Goal: Task Accomplishment & Management: Complete application form

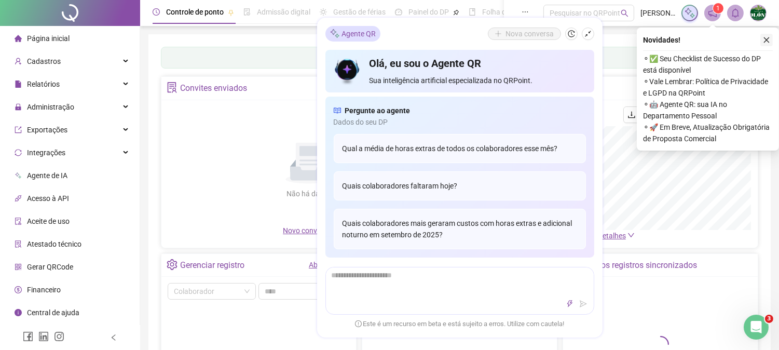
click at [772, 40] on button "button" at bounding box center [767, 40] width 12 height 12
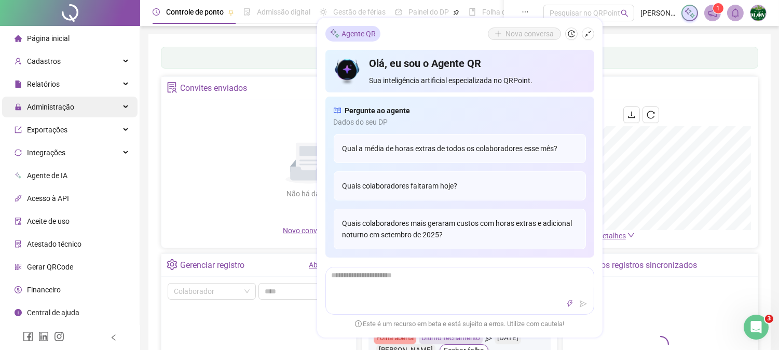
click at [65, 103] on span "Administração" at bounding box center [50, 107] width 47 height 8
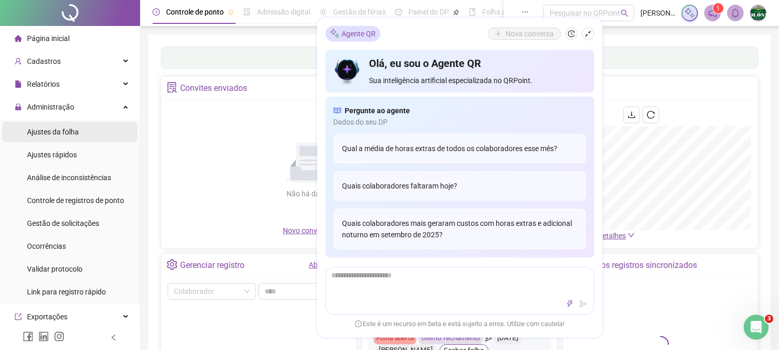
click at [69, 131] on span "Ajustes da folha" at bounding box center [53, 132] width 52 height 8
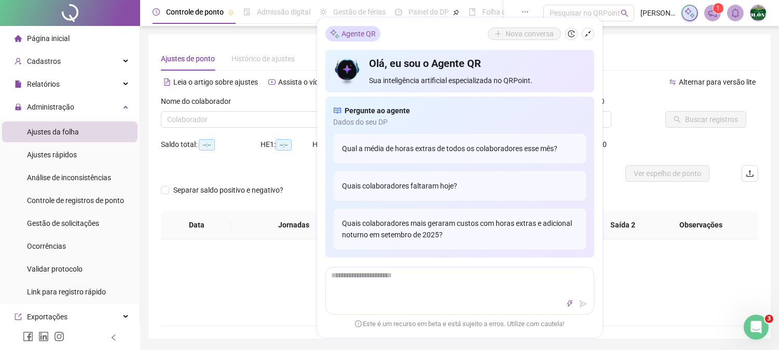
type input "**********"
click at [592, 33] on button "button" at bounding box center [588, 34] width 12 height 12
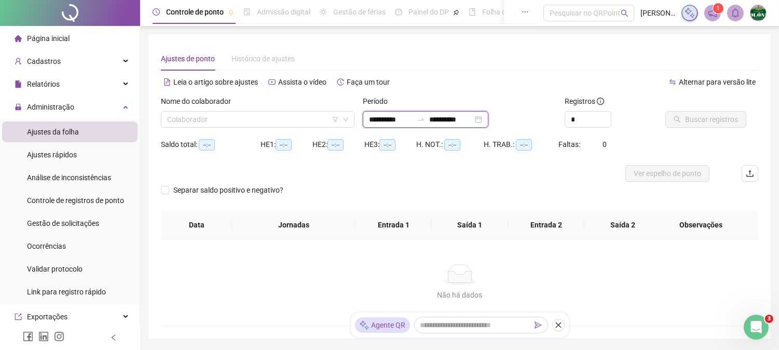
click at [473, 121] on input "**********" at bounding box center [451, 119] width 44 height 11
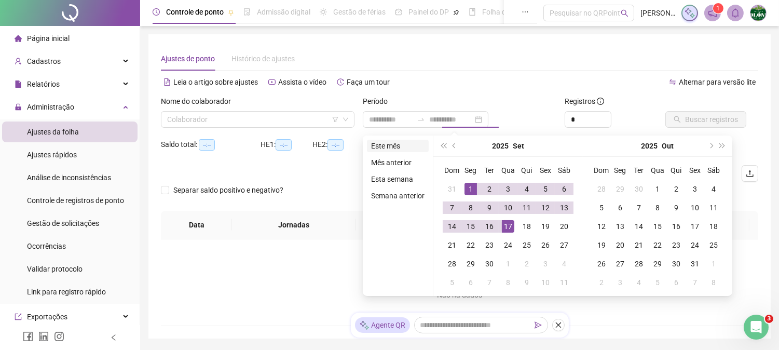
type input "**********"
click at [400, 146] on li "Este mês" at bounding box center [398, 146] width 62 height 12
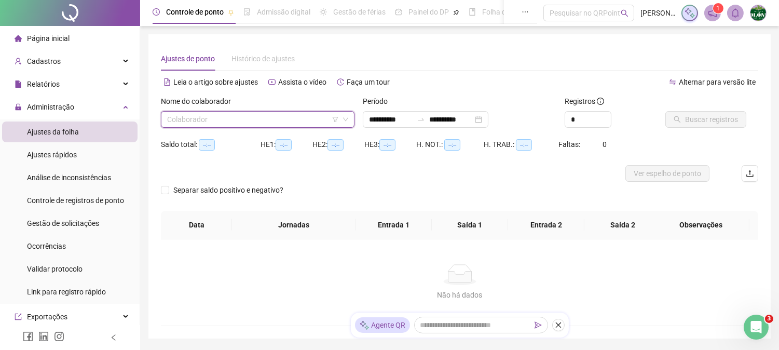
click at [261, 124] on input "search" at bounding box center [253, 120] width 172 height 16
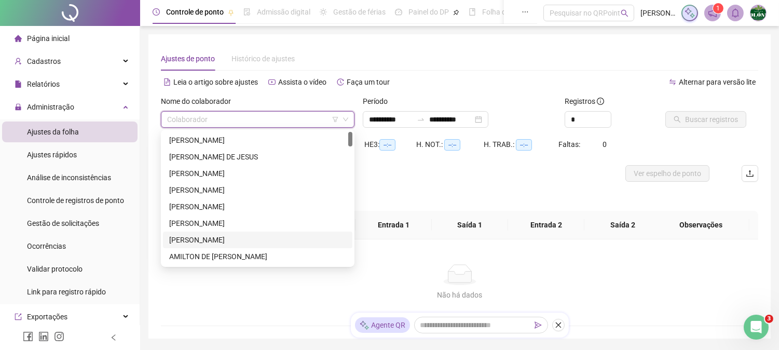
click at [180, 240] on div "[PERSON_NAME]" at bounding box center [257, 239] width 177 height 11
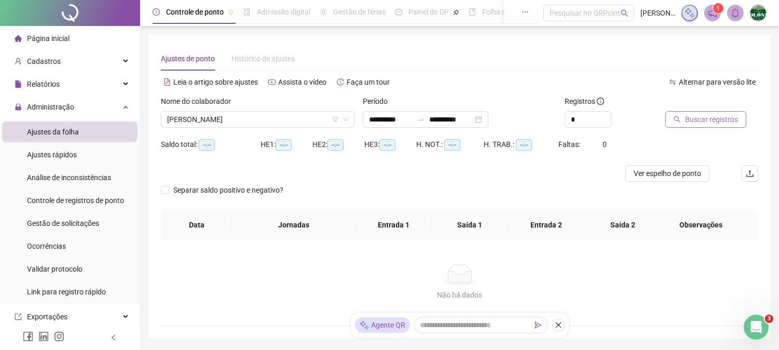
click at [713, 118] on span "Buscar registros" at bounding box center [711, 119] width 53 height 11
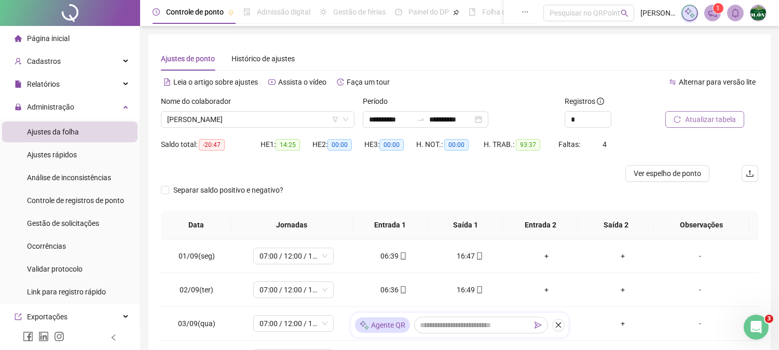
click at [726, 118] on span "Atualizar tabela" at bounding box center [710, 119] width 51 height 11
click at [698, 129] on div "Atualizar tabela" at bounding box center [711, 116] width 101 height 40
click at [701, 127] on button "Atualizar tabela" at bounding box center [705, 119] width 79 height 17
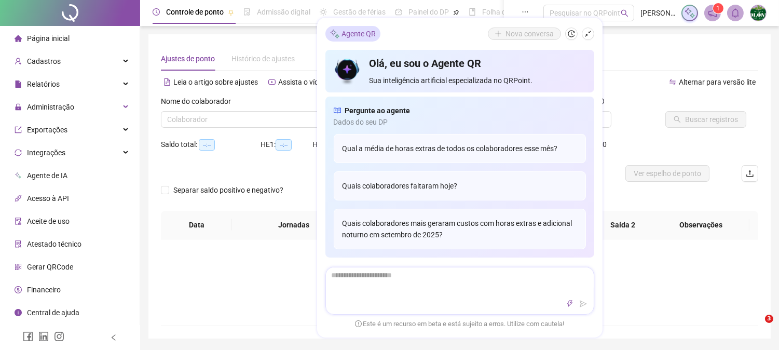
type input "**********"
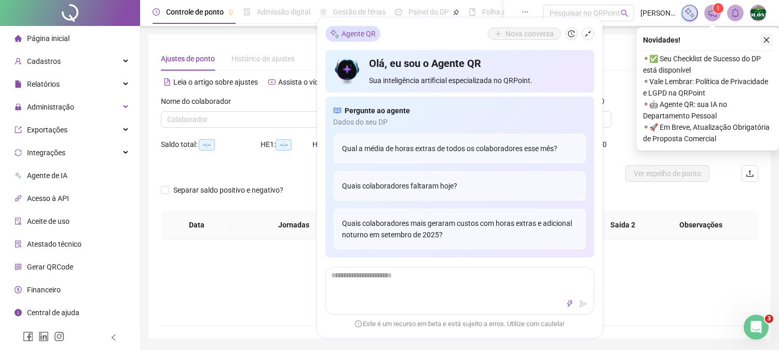
click at [767, 39] on icon "close" at bounding box center [767, 40] width 6 height 6
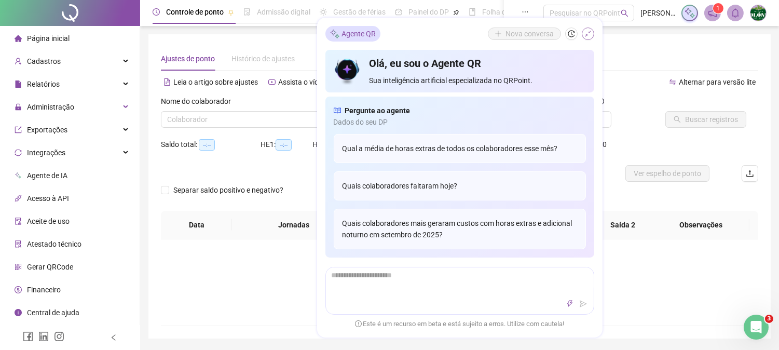
click at [583, 31] on button "button" at bounding box center [588, 34] width 12 height 12
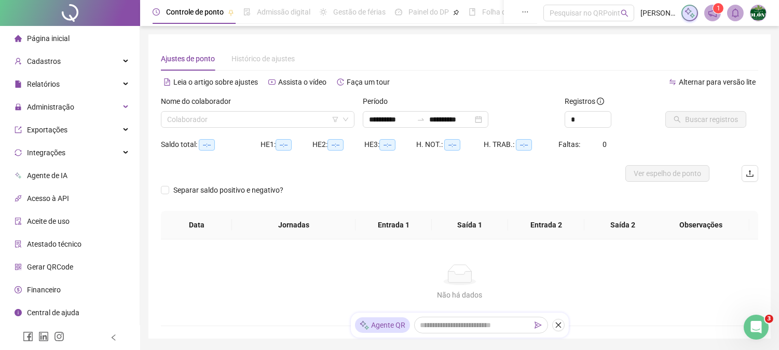
scroll to position [58, 0]
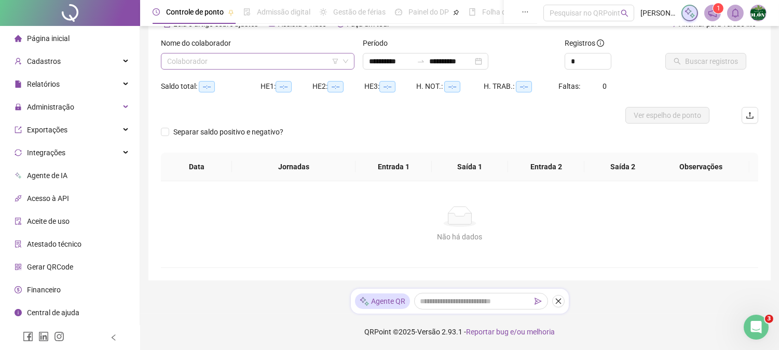
click at [260, 60] on input "search" at bounding box center [253, 61] width 172 height 16
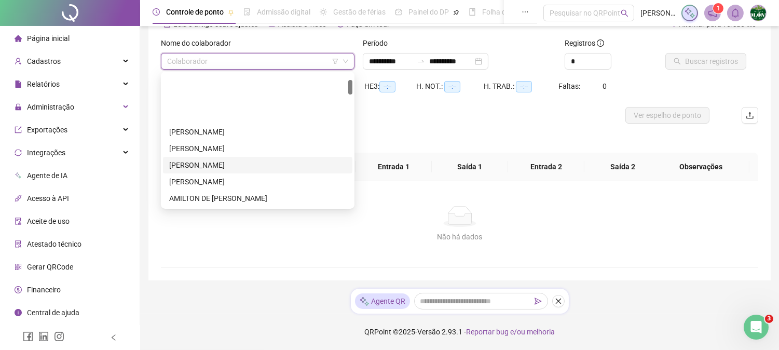
scroll to position [58, 0]
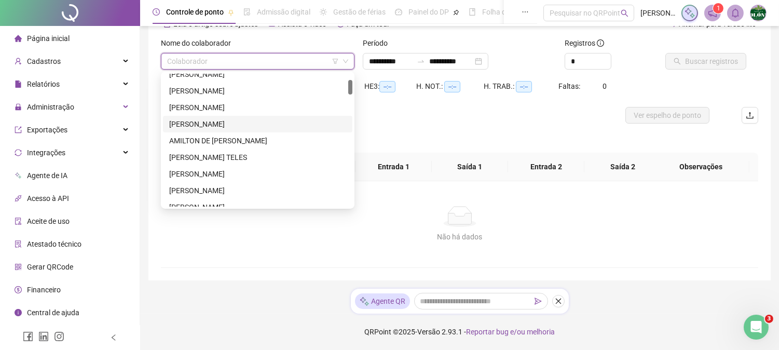
click at [195, 121] on div "[PERSON_NAME]" at bounding box center [257, 123] width 177 height 11
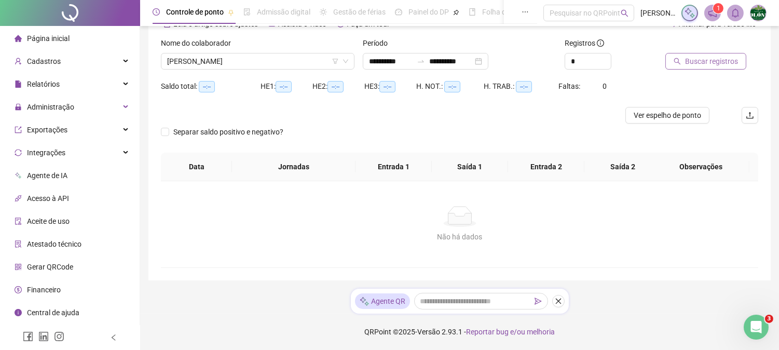
click at [700, 56] on span "Buscar registros" at bounding box center [711, 61] width 53 height 11
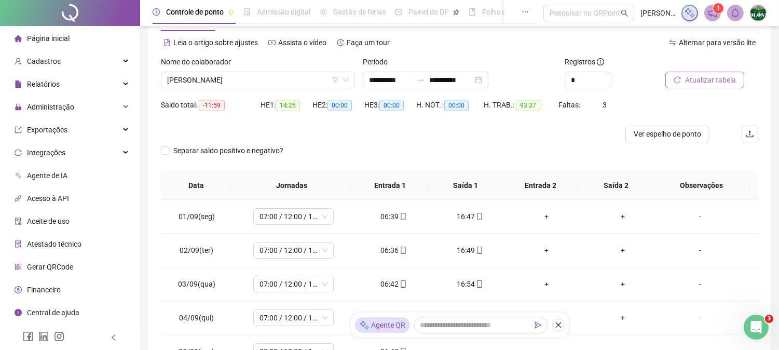
scroll to position [0, 0]
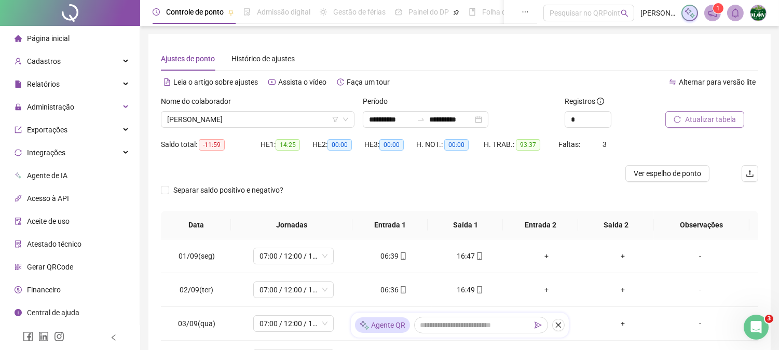
click at [464, 110] on div "Período" at bounding box center [460, 104] width 194 height 16
click at [448, 123] on input "**********" at bounding box center [451, 119] width 44 height 11
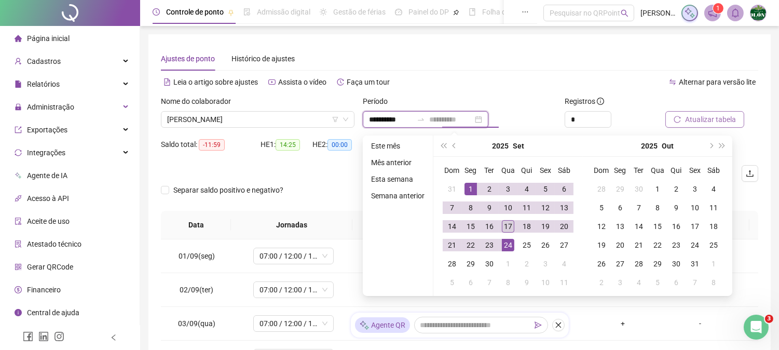
type input "**********"
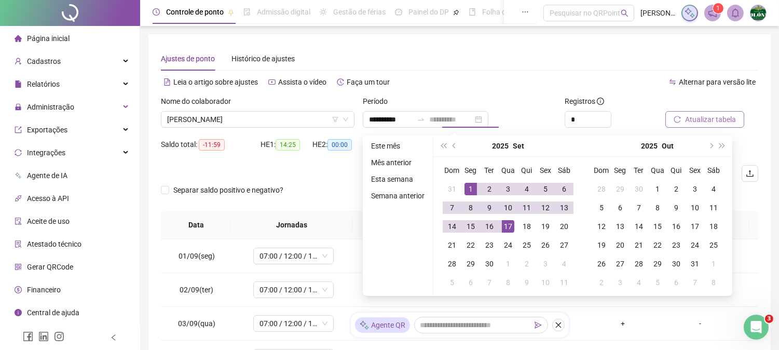
click at [504, 224] on div "17" at bounding box center [508, 226] width 12 height 12
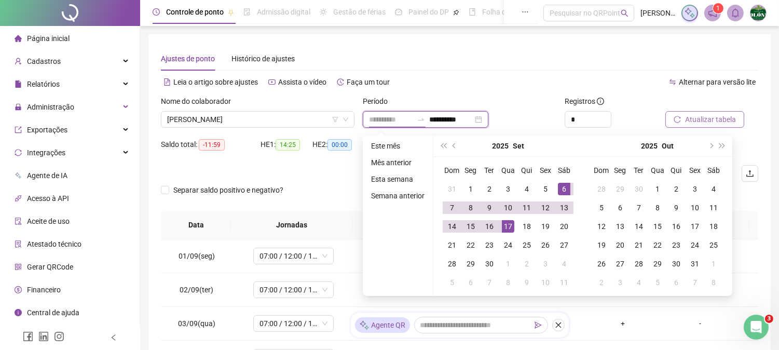
type input "**********"
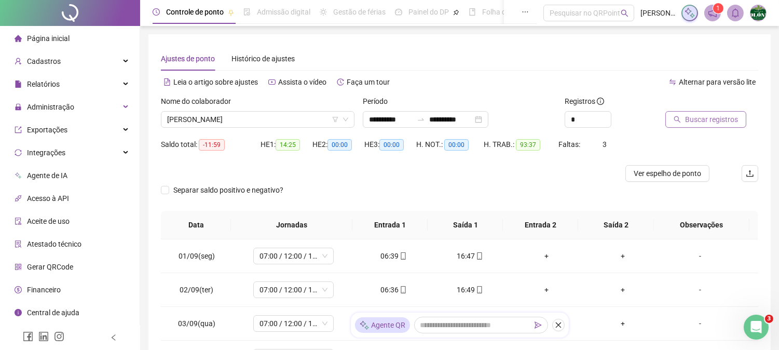
click at [720, 108] on div at bounding box center [699, 104] width 67 height 16
click at [691, 132] on div "Buscar registros" at bounding box center [711, 116] width 101 height 40
click at [692, 121] on span "Buscar registros" at bounding box center [711, 119] width 53 height 11
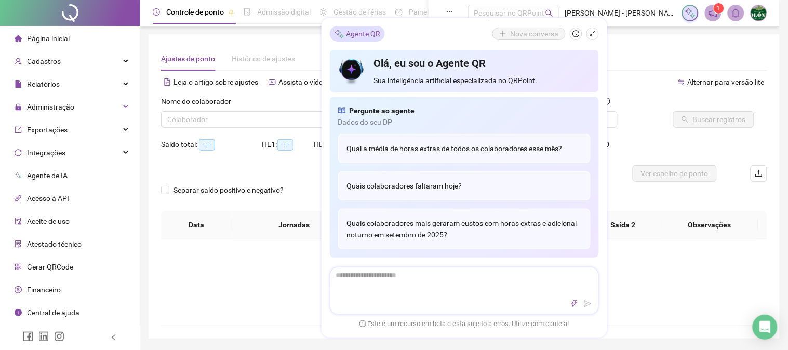
type input "**********"
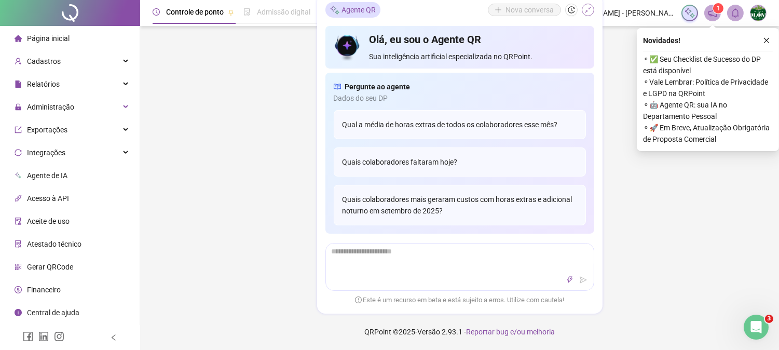
click at [589, 6] on icon "shrink" at bounding box center [588, 9] width 7 height 7
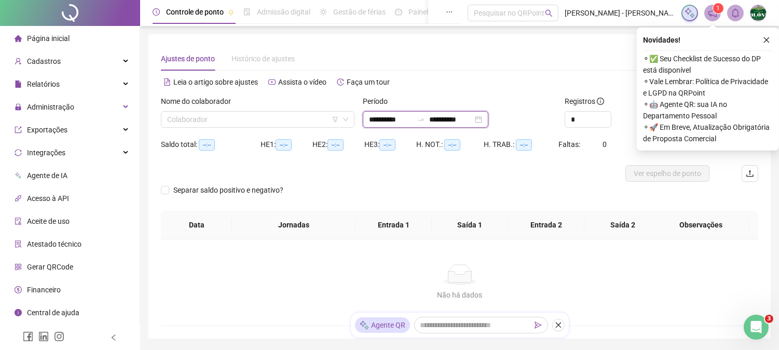
click at [473, 121] on input "**********" at bounding box center [451, 119] width 44 height 11
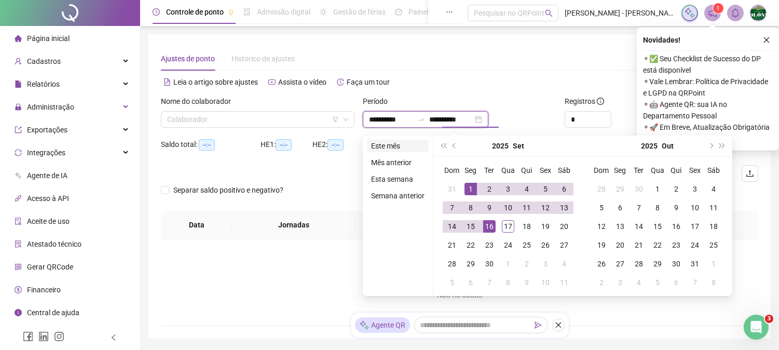
type input "**********"
click at [375, 147] on li "Este mês" at bounding box center [398, 146] width 62 height 12
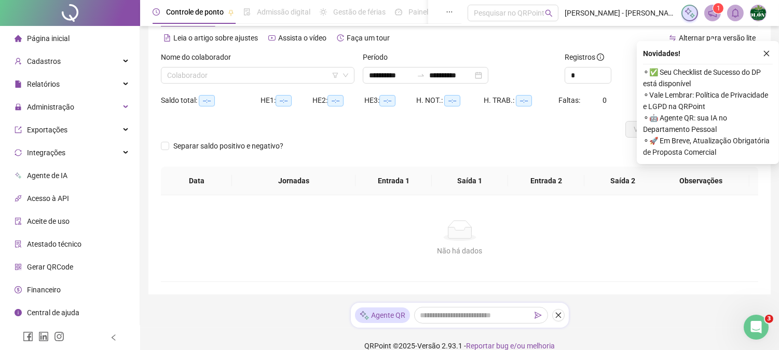
scroll to position [58, 0]
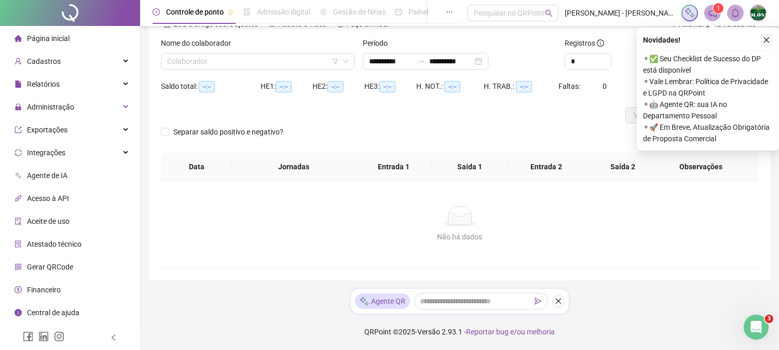
click at [766, 36] on icon "close" at bounding box center [766, 39] width 7 height 7
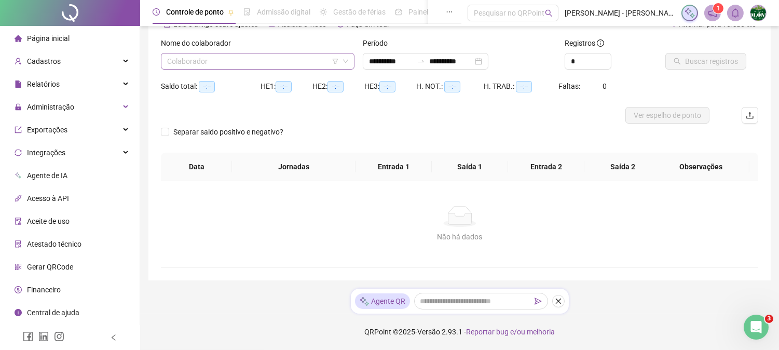
click at [266, 68] on input "search" at bounding box center [253, 61] width 172 height 16
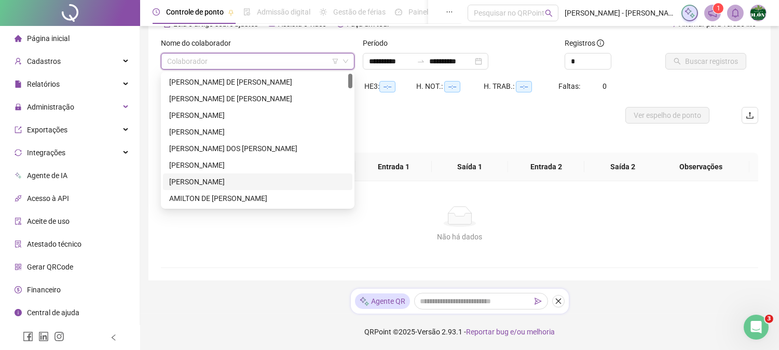
click at [185, 180] on div "[PERSON_NAME]" at bounding box center [257, 181] width 177 height 11
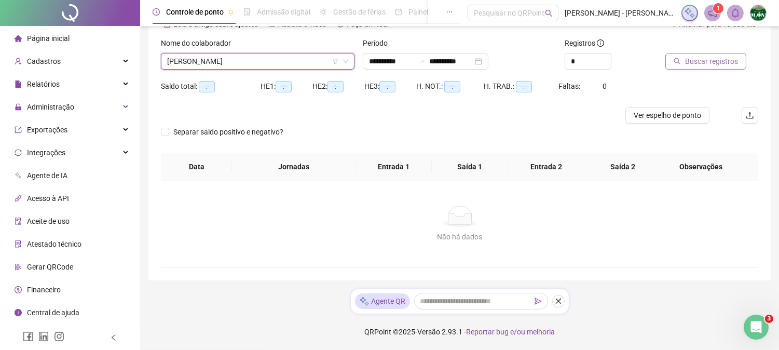
click at [708, 66] on button "Buscar registros" at bounding box center [706, 61] width 81 height 17
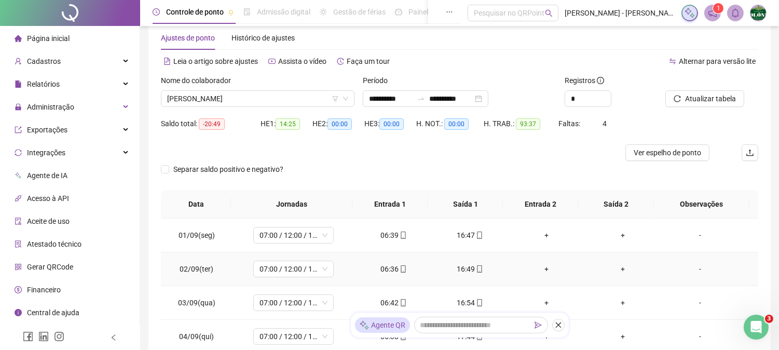
scroll to position [20, 0]
click at [271, 89] on div "Nome do colaborador" at bounding box center [258, 84] width 194 height 16
click at [265, 89] on div "Nome do colaborador" at bounding box center [258, 84] width 194 height 16
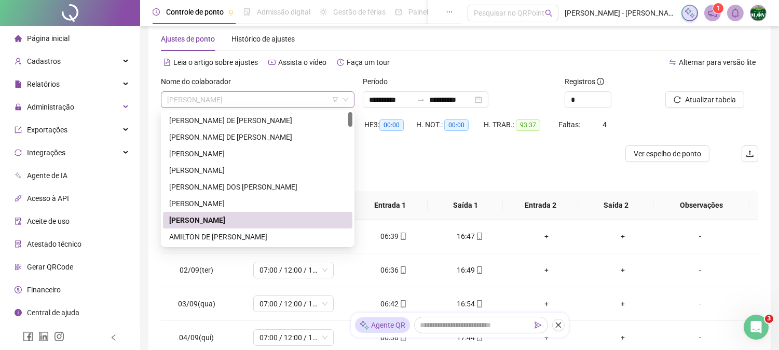
click at [263, 92] on span "[PERSON_NAME]" at bounding box center [257, 100] width 181 height 16
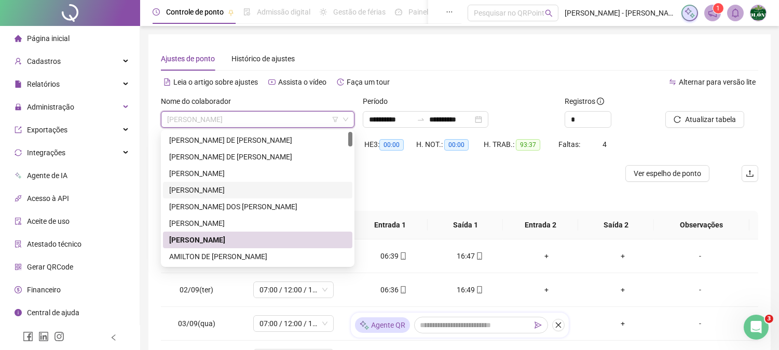
click at [200, 190] on div "[PERSON_NAME]" at bounding box center [257, 189] width 177 height 11
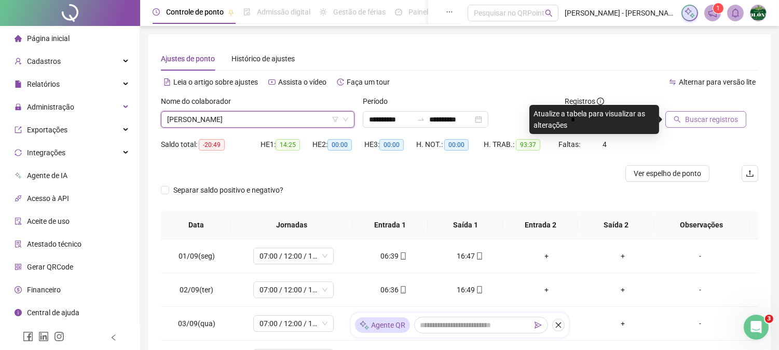
click at [713, 114] on span "Buscar registros" at bounding box center [711, 119] width 53 height 11
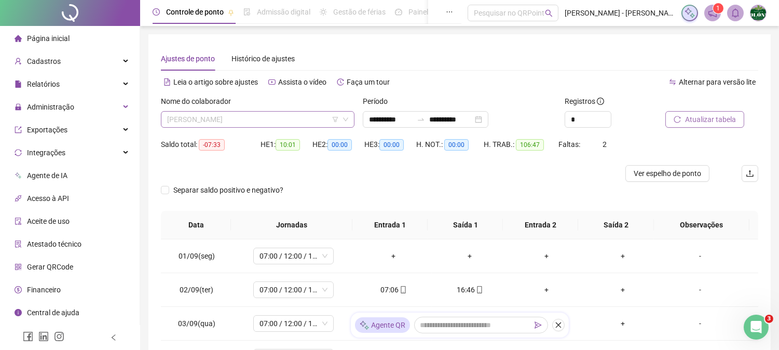
click at [262, 123] on span "[PERSON_NAME]" at bounding box center [257, 120] width 181 height 16
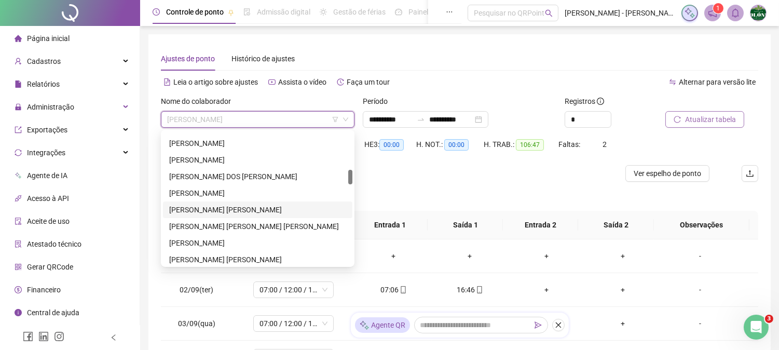
scroll to position [461, 0]
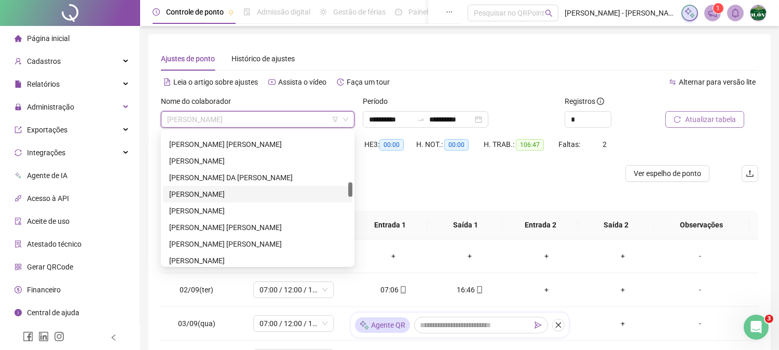
click at [200, 195] on div "HUGO PRATES ANDRADE" at bounding box center [257, 193] width 177 height 11
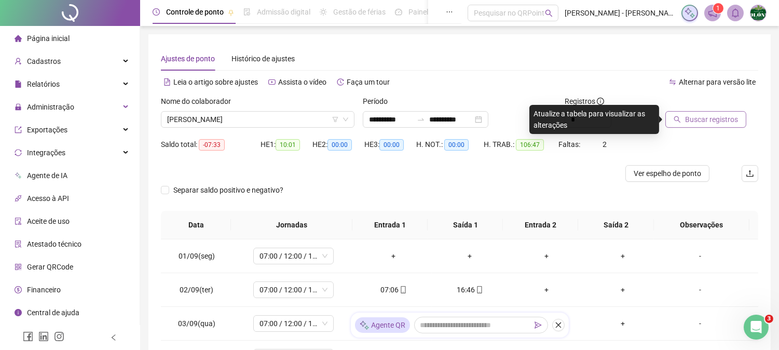
click at [694, 128] on div "Buscar registros" at bounding box center [711, 116] width 101 height 40
click at [701, 121] on span "Buscar registros" at bounding box center [711, 119] width 53 height 11
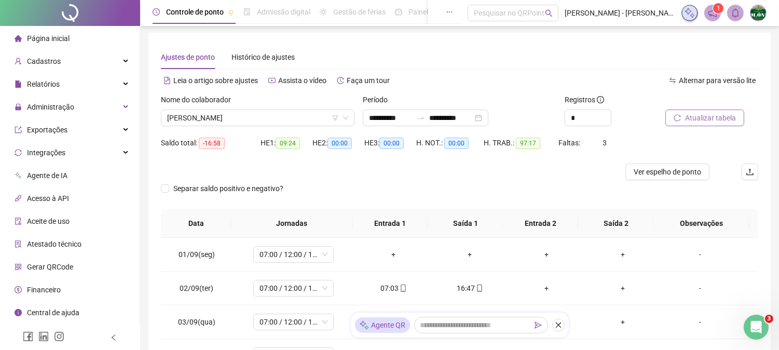
scroll to position [0, 0]
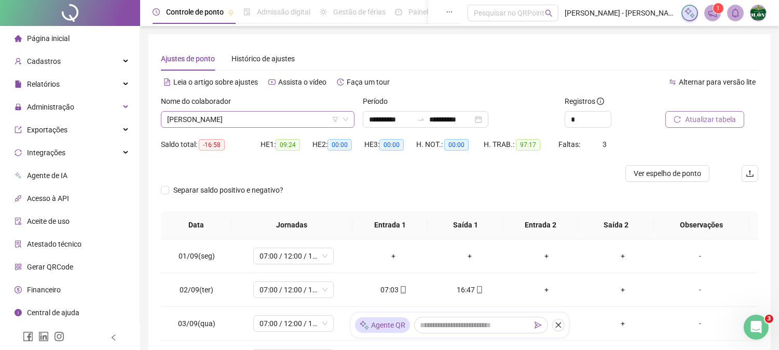
click at [251, 118] on span "HUGO PRATES ANDRADE" at bounding box center [257, 120] width 181 height 16
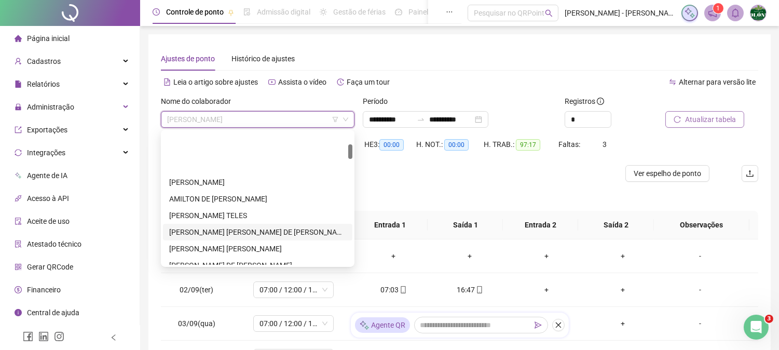
scroll to position [115, 0]
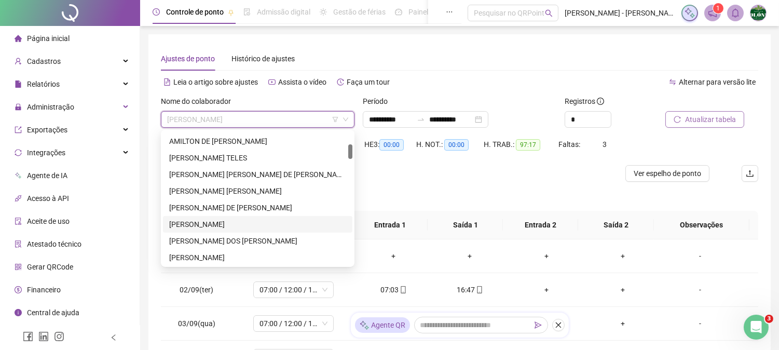
click at [206, 220] on div "[PERSON_NAME]" at bounding box center [257, 224] width 177 height 11
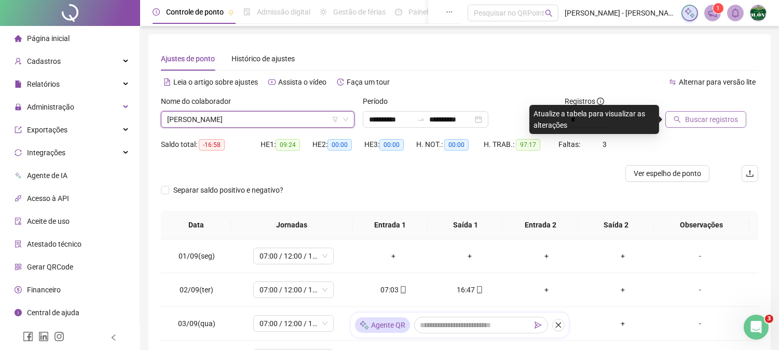
click at [687, 121] on span "Buscar registros" at bounding box center [711, 119] width 53 height 11
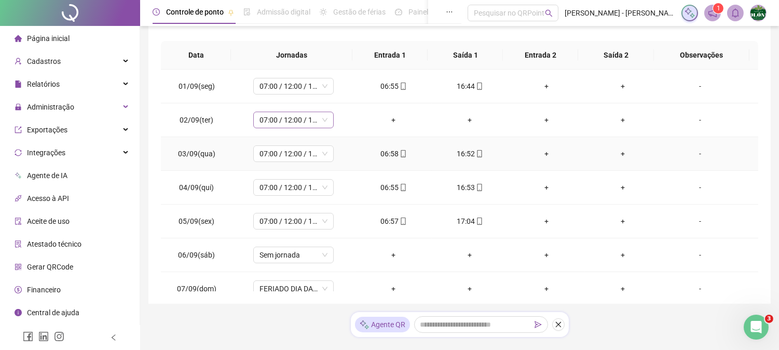
scroll to position [0, 0]
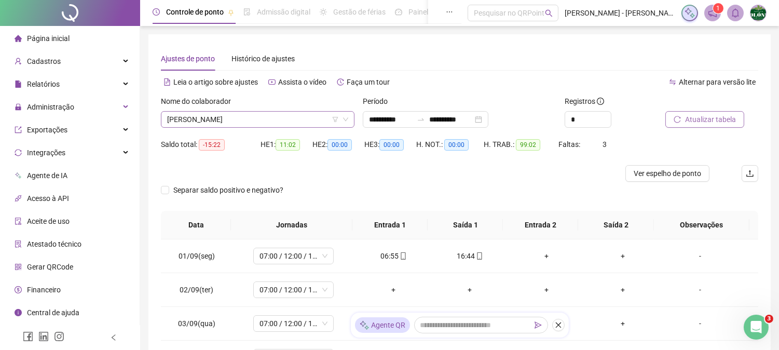
click at [221, 121] on span "[PERSON_NAME]" at bounding box center [257, 120] width 181 height 16
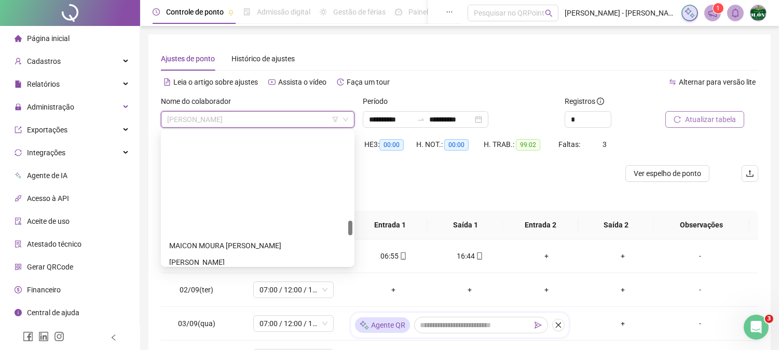
scroll to position [807, 0]
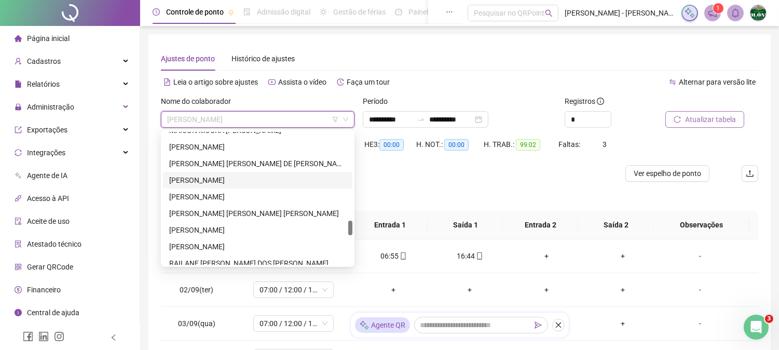
click at [216, 178] on div "MARIANA CARDOSO LIMA" at bounding box center [257, 179] width 177 height 11
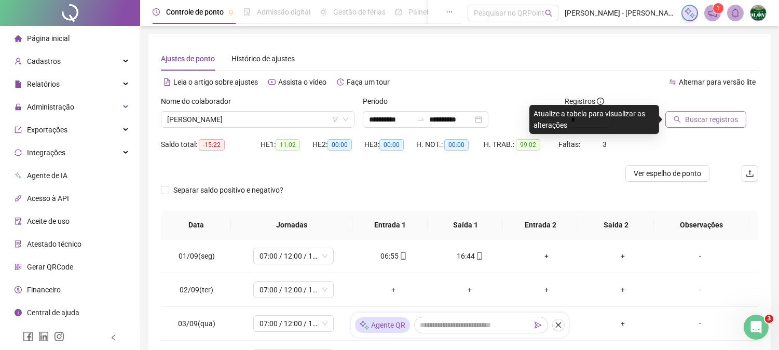
click at [699, 111] on button "Buscar registros" at bounding box center [706, 119] width 81 height 17
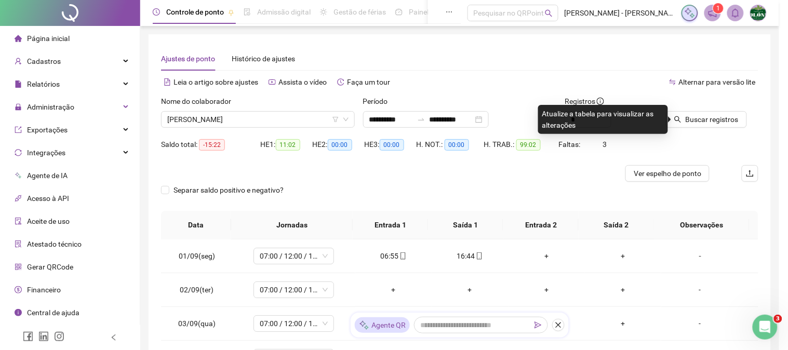
click at [693, 117] on div "Buscando registros Os registros de ponto estão sendo buscados... OK" at bounding box center [394, 175] width 788 height 350
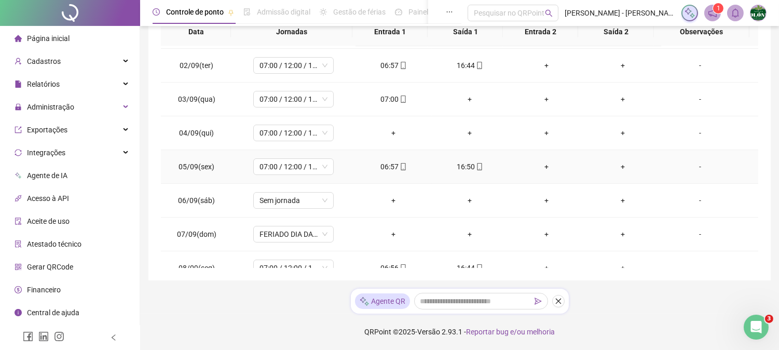
scroll to position [0, 0]
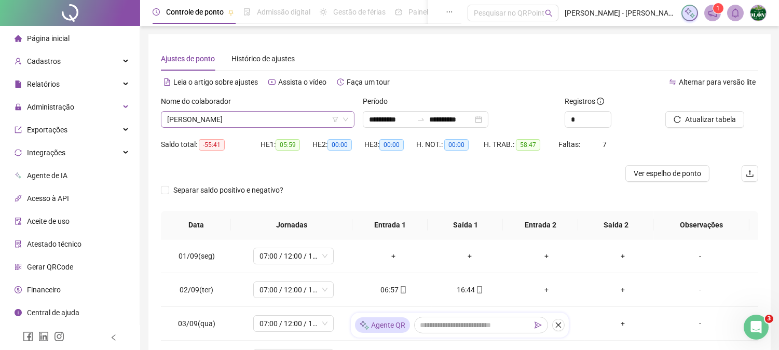
click at [262, 123] on span "MARIANA CARDOSO LIMA" at bounding box center [257, 120] width 181 height 16
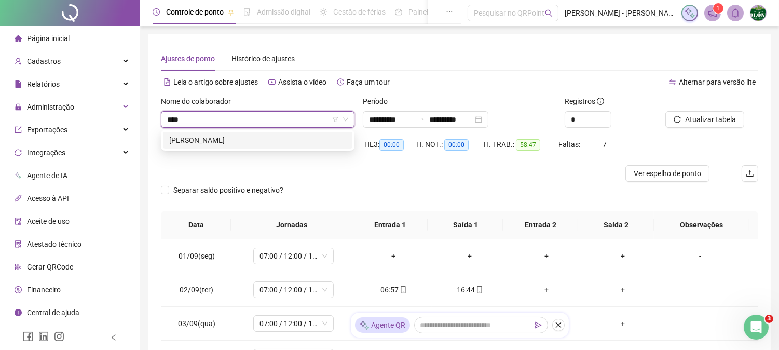
type input "*****"
click at [263, 139] on div "[PERSON_NAME]" at bounding box center [257, 139] width 177 height 11
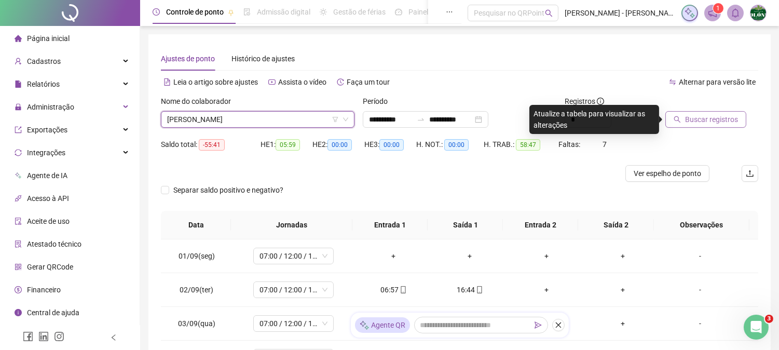
click at [679, 114] on button "Buscar registros" at bounding box center [706, 119] width 81 height 17
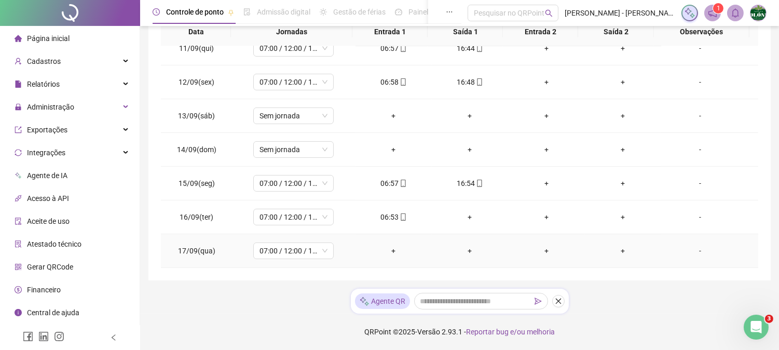
click at [388, 251] on div "+" at bounding box center [394, 250] width 60 height 11
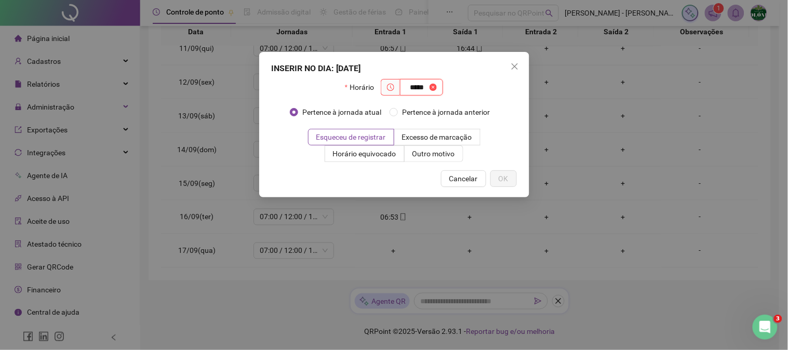
type input "*****"
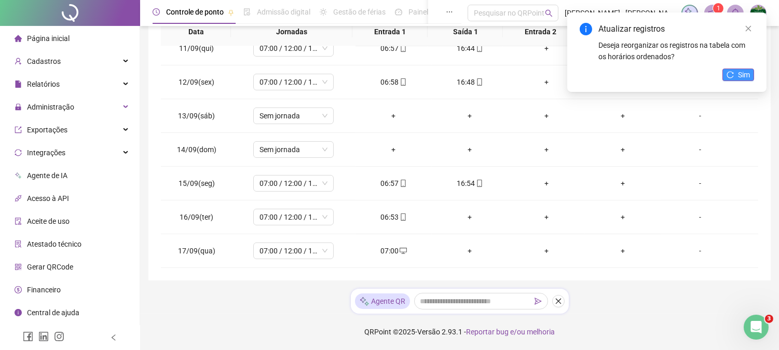
click at [740, 79] on span "Sim" at bounding box center [744, 74] width 12 height 11
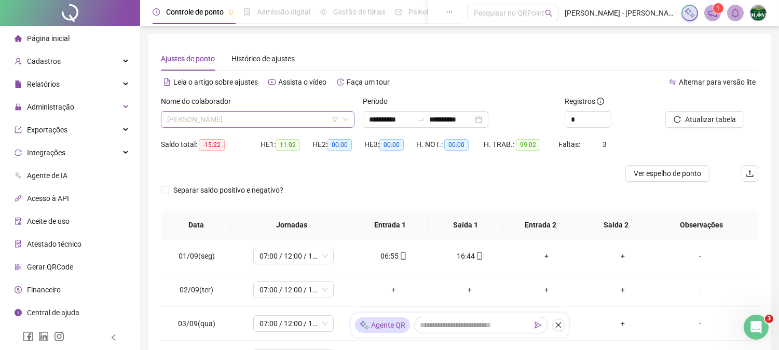
click at [276, 123] on span "[PERSON_NAME]" at bounding box center [257, 120] width 181 height 16
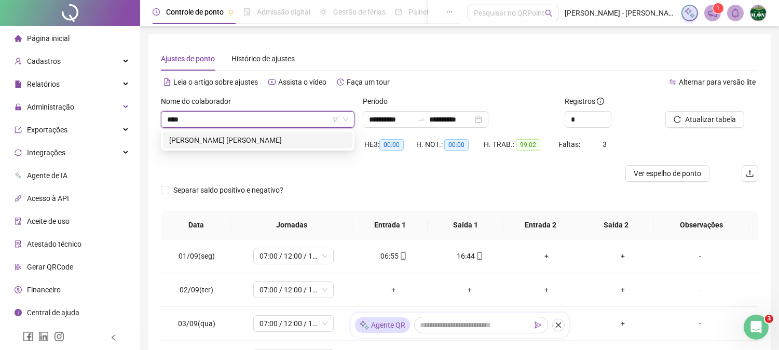
type input "*****"
click at [276, 143] on div "FERNANDES SILVA DE SOUZA" at bounding box center [257, 139] width 177 height 11
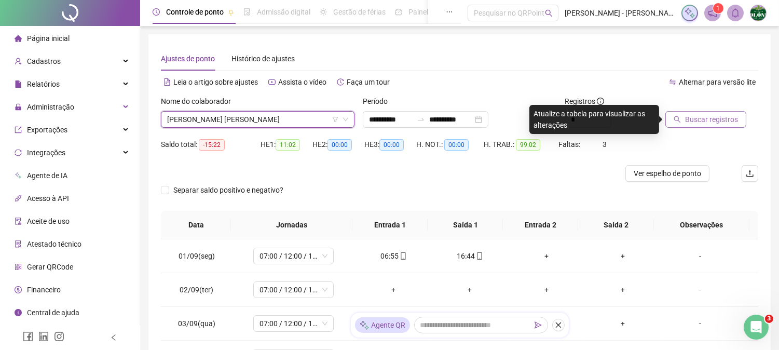
click at [718, 119] on span "Buscar registros" at bounding box center [711, 119] width 53 height 11
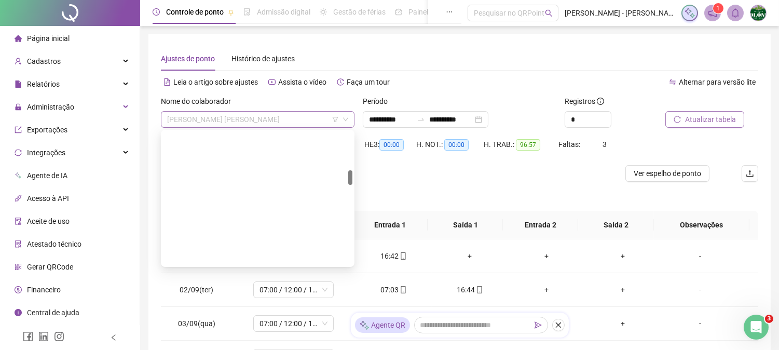
click at [263, 126] on span "FERNANDES SILVA DE SOUZA" at bounding box center [257, 120] width 181 height 16
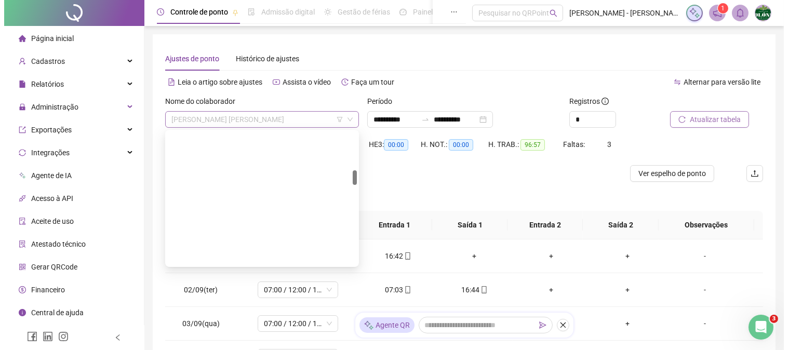
scroll to position [349, 0]
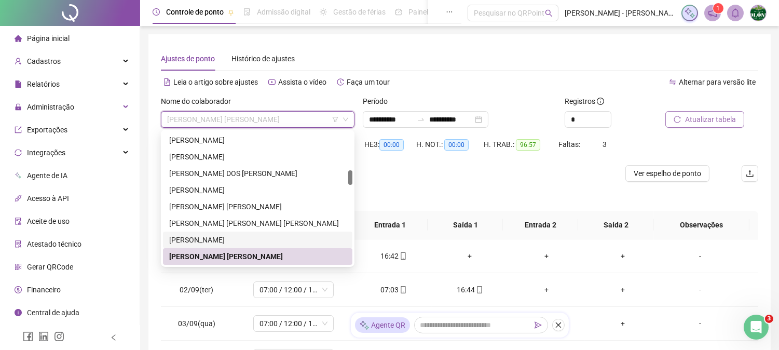
click at [185, 239] on div "FABIO DE JESUS GAVIAO" at bounding box center [257, 239] width 177 height 11
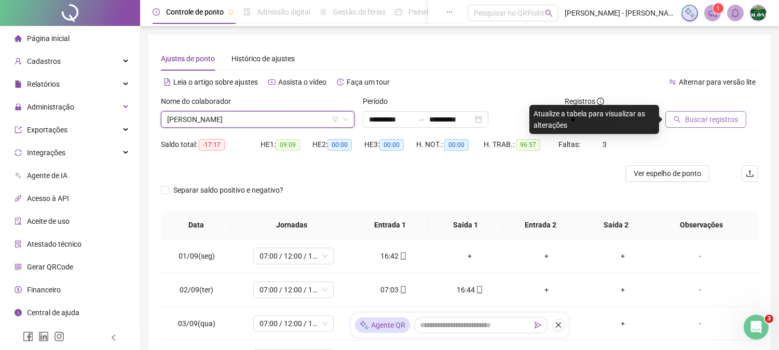
click at [720, 114] on span "Buscar registros" at bounding box center [711, 119] width 53 height 11
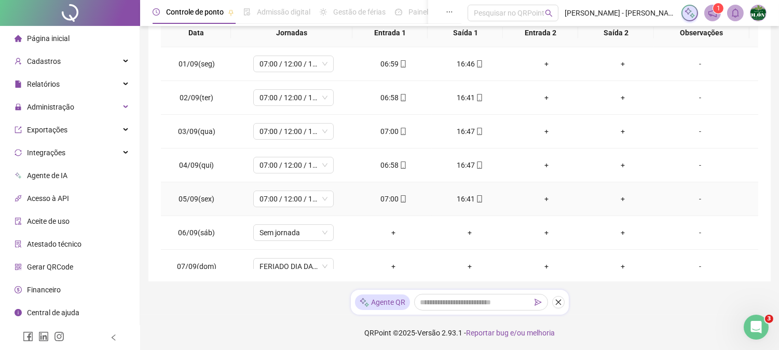
scroll to position [86, 0]
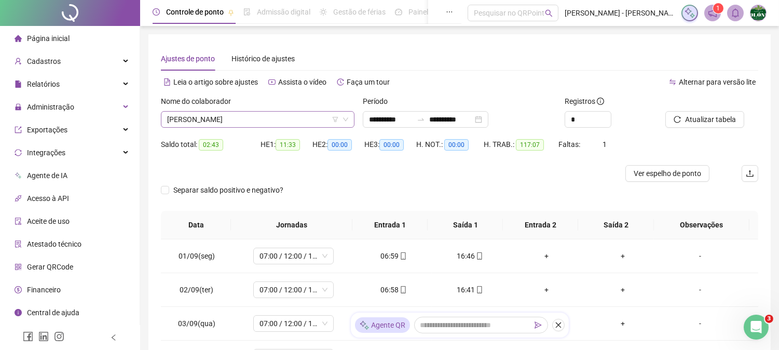
click at [228, 118] on span "FABIO DE JESUS GAVIAO" at bounding box center [257, 120] width 181 height 16
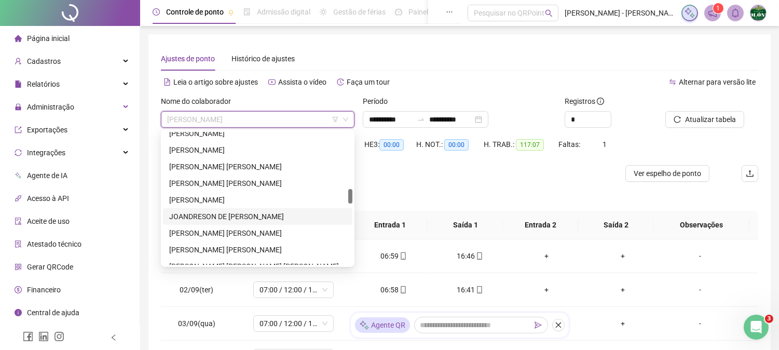
scroll to position [579, 0]
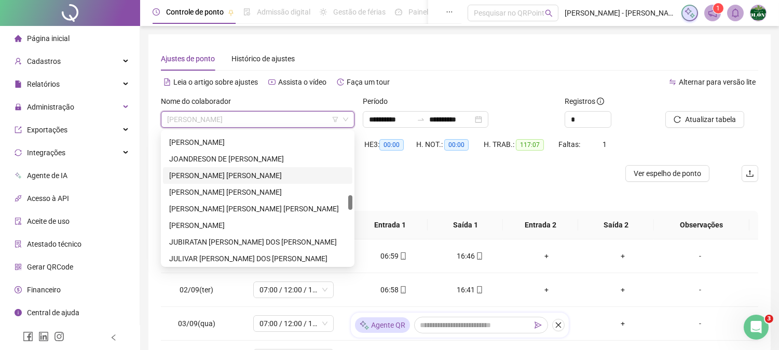
click at [212, 174] on div "JOAO CARLOS BISPO DE ARAUJO" at bounding box center [257, 175] width 177 height 11
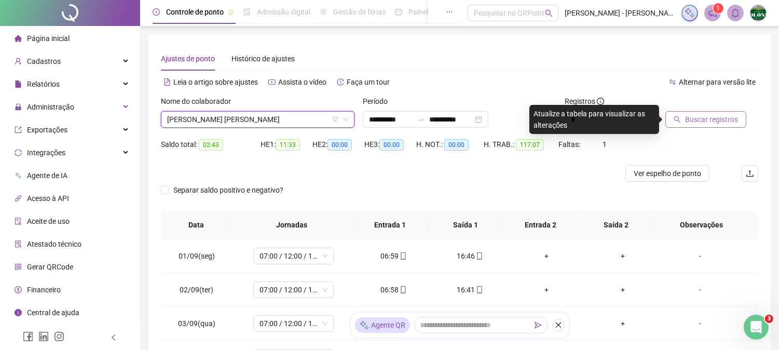
click at [701, 117] on span "Buscar registros" at bounding box center [711, 119] width 53 height 11
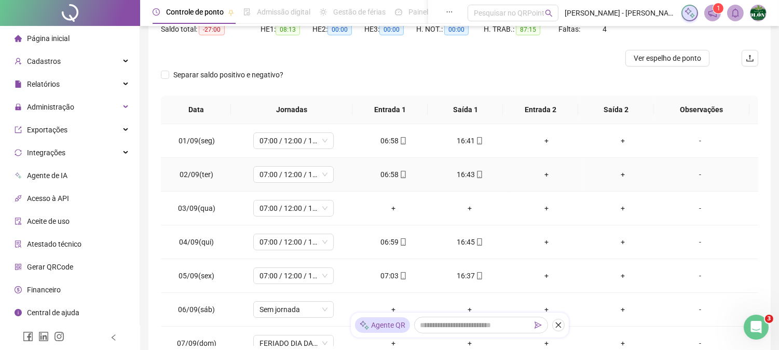
scroll to position [0, 0]
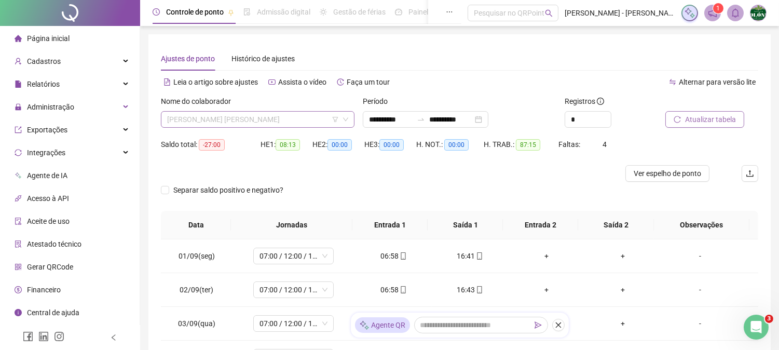
click at [261, 127] on span "JOAO CARLOS BISPO DE ARAUJO" at bounding box center [257, 120] width 181 height 16
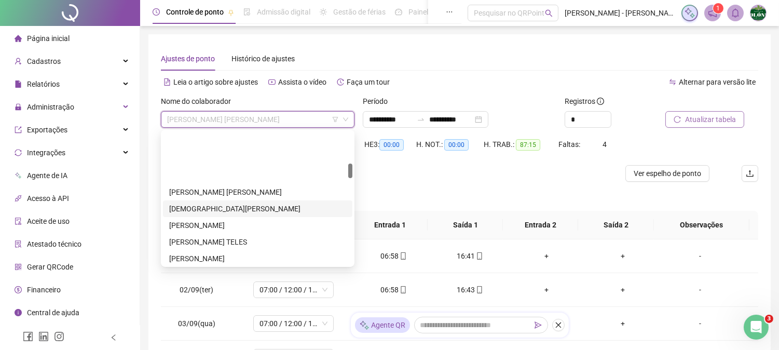
scroll to position [288, 0]
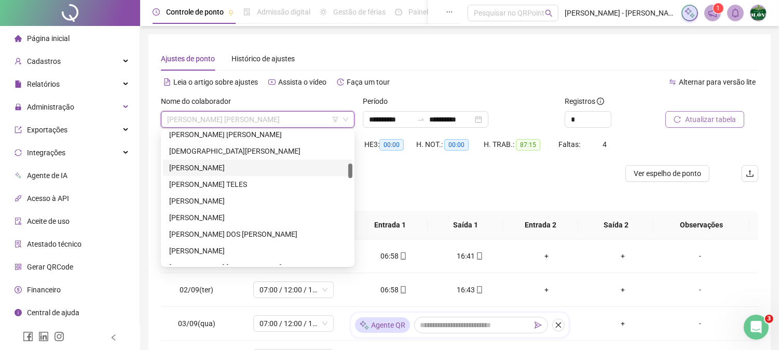
click at [204, 169] on div "DAVID CARVALHO LEMOS" at bounding box center [257, 167] width 177 height 11
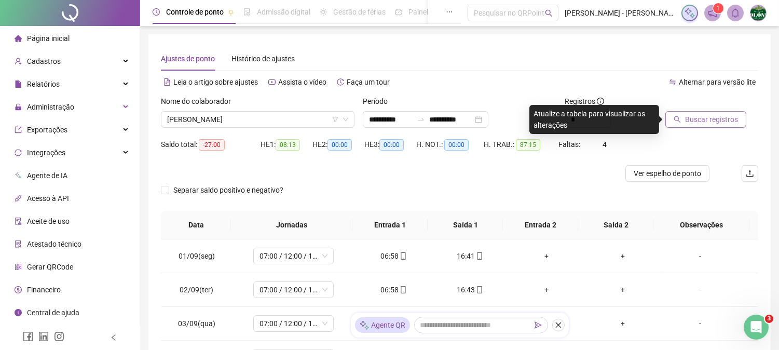
click at [713, 118] on span "Buscar registros" at bounding box center [711, 119] width 53 height 11
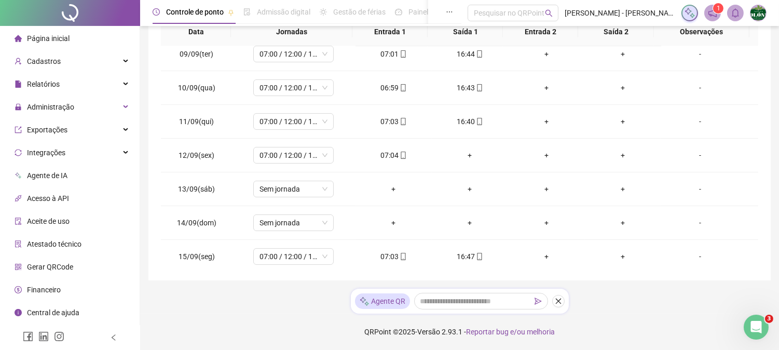
scroll to position [353, 0]
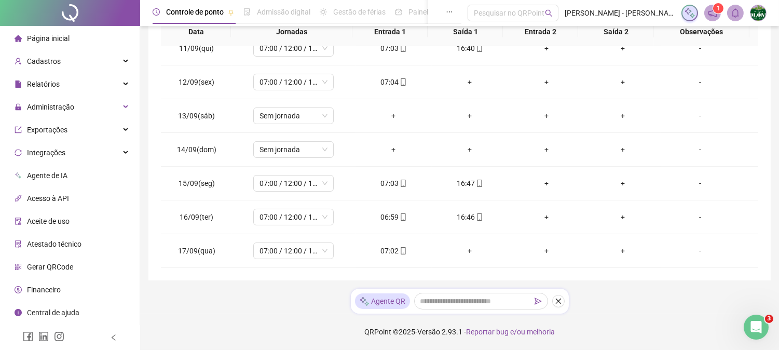
drag, startPoint x: 559, startPoint y: 303, endPoint x: 553, endPoint y: 241, distance: 62.1
click at [559, 303] on icon "close" at bounding box center [558, 300] width 7 height 7
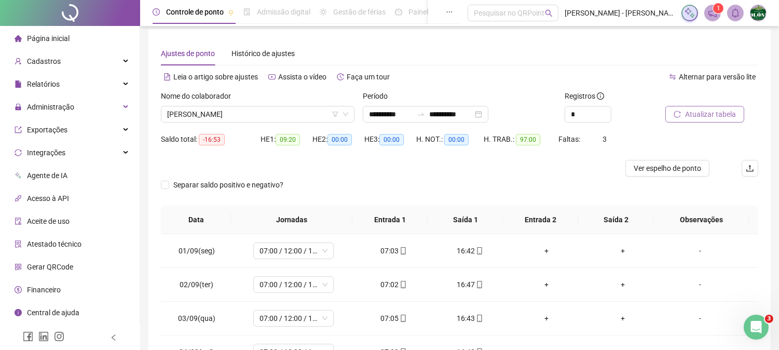
scroll to position [0, 0]
